Goal: Information Seeking & Learning: Learn about a topic

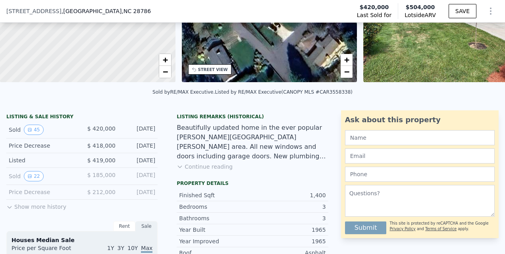
scroll to position [114, 0]
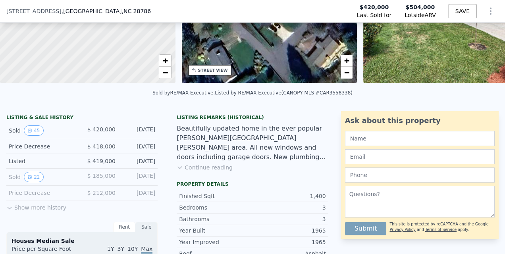
click at [56, 212] on button "Show more history" at bounding box center [36, 205] width 60 height 11
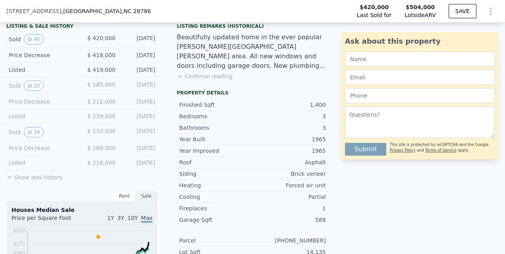
scroll to position [209, 0]
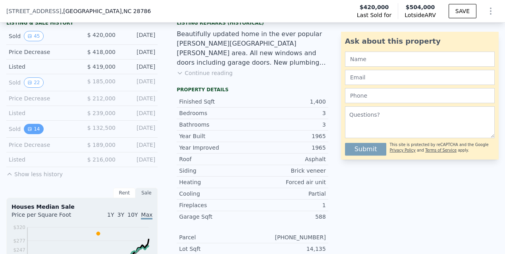
drag, startPoint x: 33, startPoint y: 131, endPoint x: 38, endPoint y: 134, distance: 6.2
click at [38, 134] on button "14" at bounding box center [33, 129] width 19 height 10
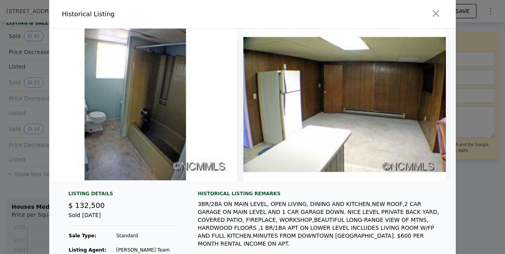
scroll to position [0, 2534]
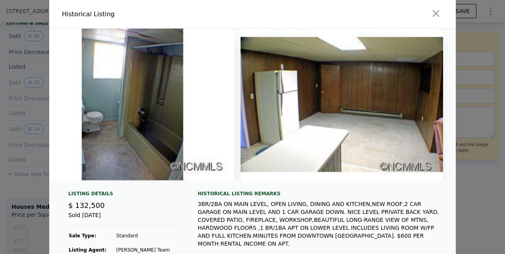
click at [168, 82] on img at bounding box center [132, 105] width 203 height 152
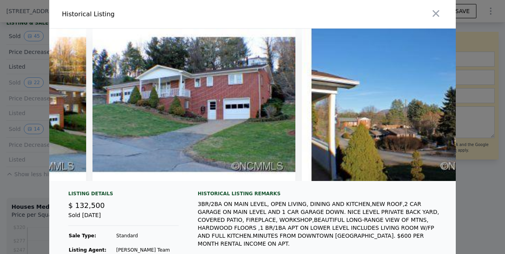
scroll to position [0, 184]
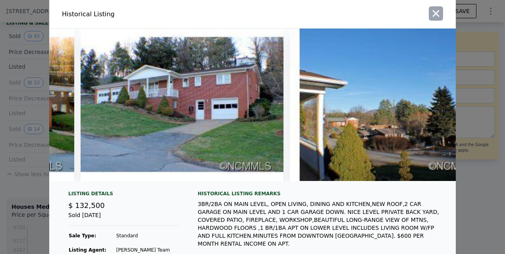
click at [432, 16] on icon "button" at bounding box center [435, 13] width 11 height 11
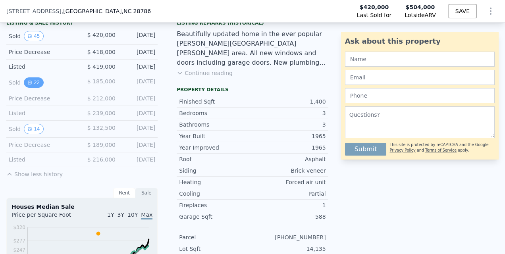
click at [35, 86] on button "22" at bounding box center [33, 82] width 19 height 10
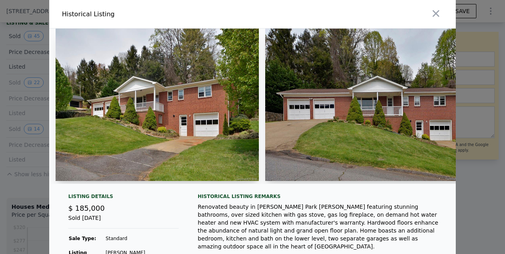
click at [165, 135] on img at bounding box center [157, 105] width 203 height 152
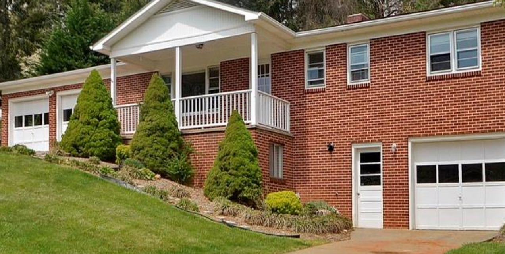
scroll to position [0, 6]
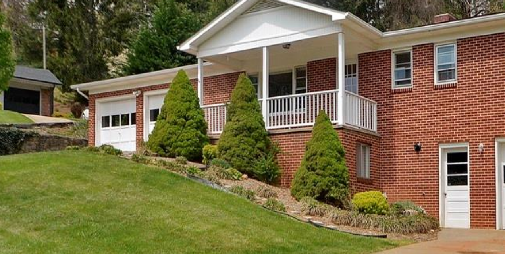
click at [121, 116] on img at bounding box center [150, 105] width 203 height 152
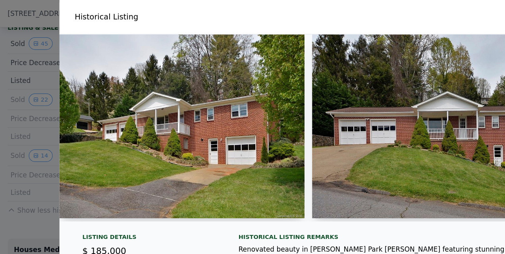
click at [288, 131] on img at bounding box center [360, 105] width 203 height 152
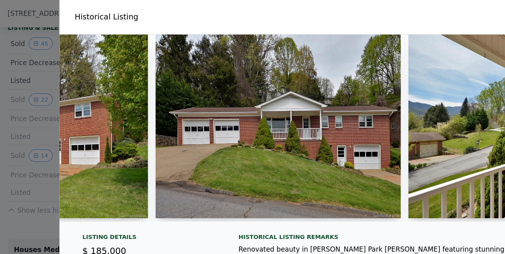
scroll to position [0, 123]
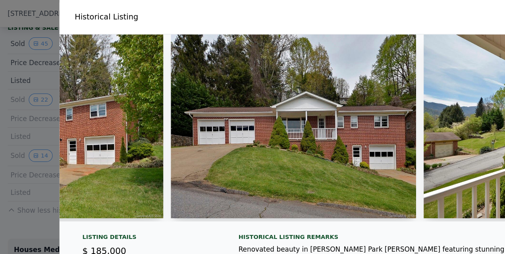
click at [179, 137] on img at bounding box center [243, 105] width 203 height 152
click at [204, 91] on img at bounding box center [243, 105] width 203 height 152
click at [208, 107] on img at bounding box center [243, 105] width 203 height 152
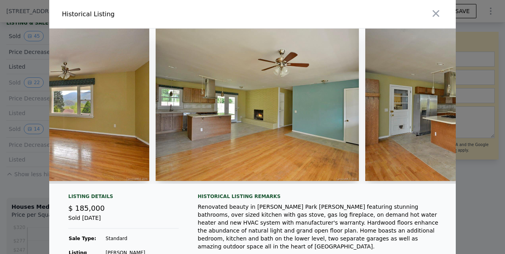
scroll to position [0, 958]
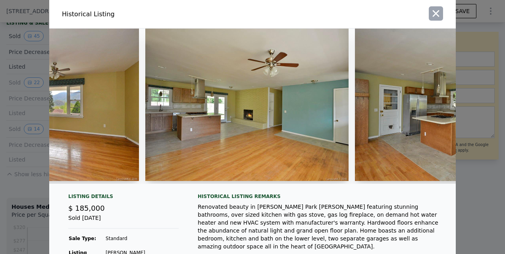
click at [435, 16] on icon "button" at bounding box center [436, 13] width 7 height 7
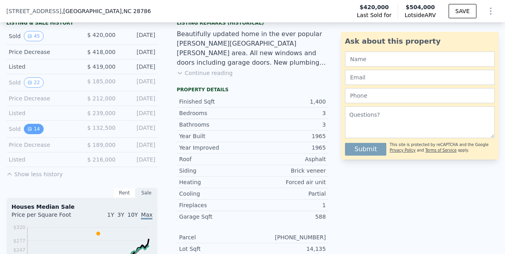
click at [33, 133] on button "14" at bounding box center [33, 129] width 19 height 10
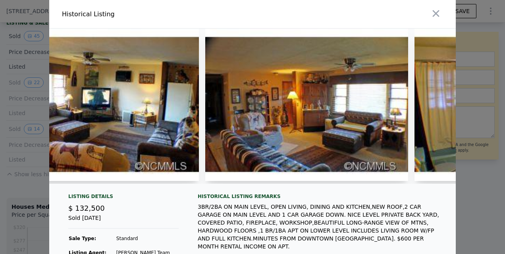
scroll to position [0, 698]
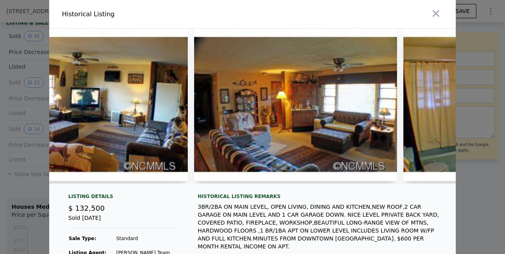
click at [298, 145] on img at bounding box center [295, 105] width 203 height 152
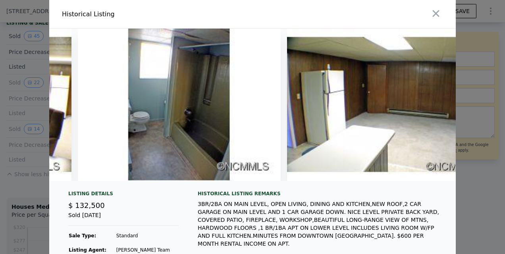
scroll to position [0, 2534]
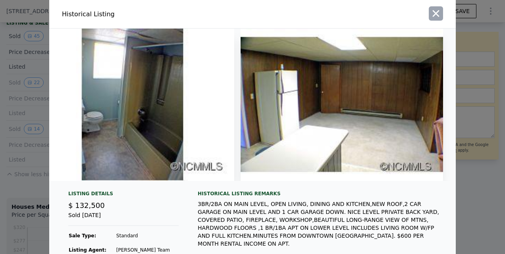
click at [436, 18] on icon "button" at bounding box center [435, 13] width 11 height 11
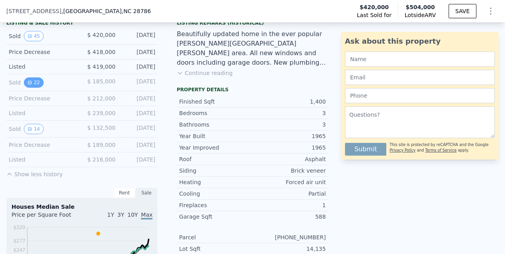
click at [38, 85] on button "22" at bounding box center [33, 82] width 19 height 10
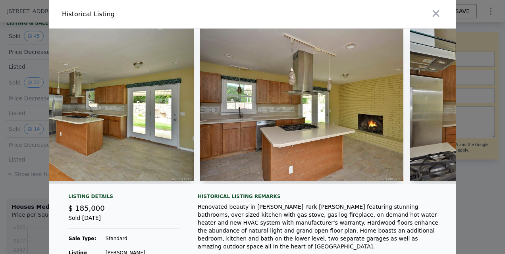
scroll to position [0, 1332]
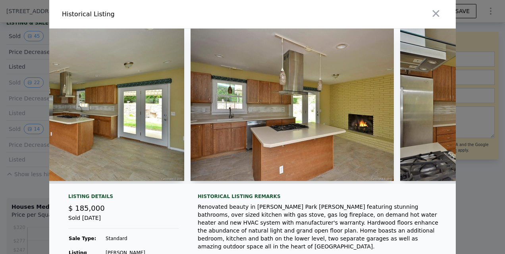
click at [225, 152] on img at bounding box center [292, 105] width 203 height 152
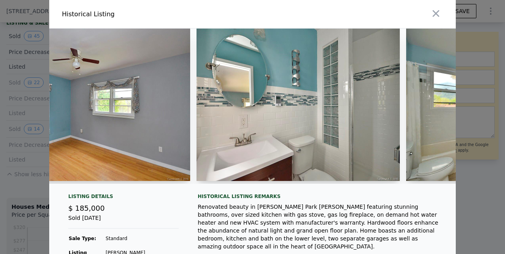
scroll to position [0, 3219]
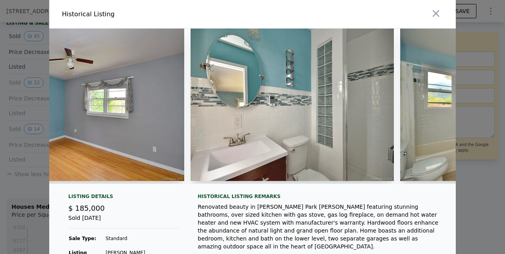
click at [275, 131] on img at bounding box center [292, 105] width 203 height 152
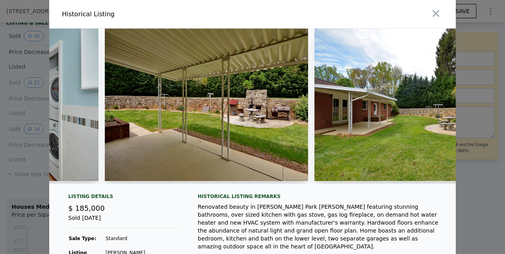
scroll to position [0, 3930]
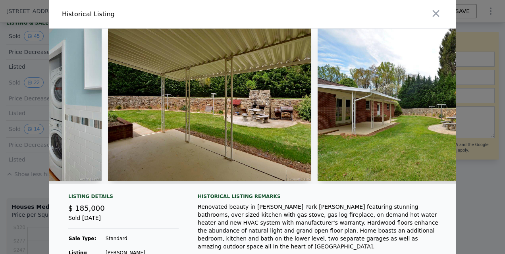
click at [293, 129] on img at bounding box center [209, 105] width 203 height 152
click at [233, 115] on img at bounding box center [209, 105] width 203 height 152
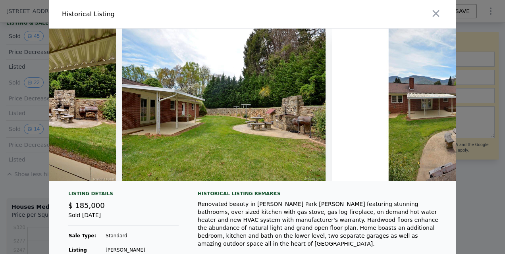
scroll to position [0, 4122]
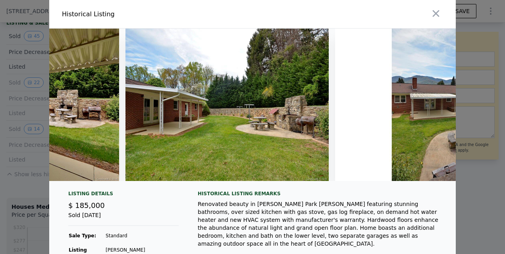
click at [256, 146] on img at bounding box center [226, 105] width 203 height 152
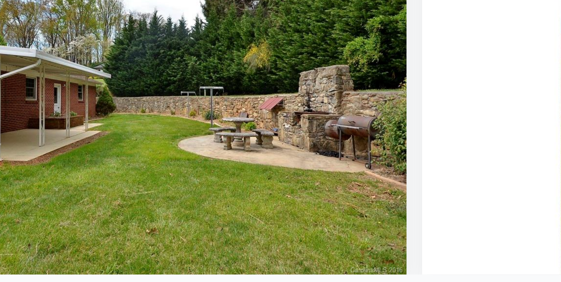
scroll to position [0, 4145]
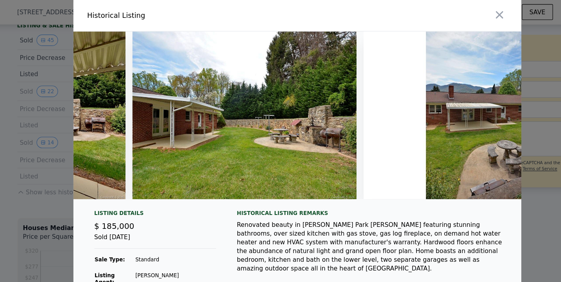
click at [430, 136] on img at bounding box center [442, 105] width 203 height 152
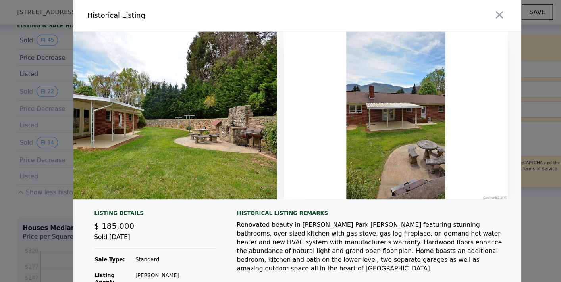
click at [346, 114] on img at bounding box center [369, 105] width 203 height 152
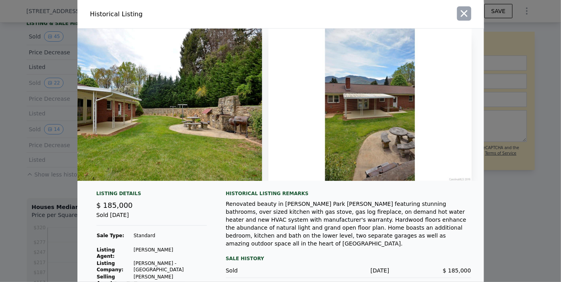
click at [460, 10] on icon "button" at bounding box center [464, 13] width 11 height 11
